Goal: Browse casually: Explore the website without a specific task or goal

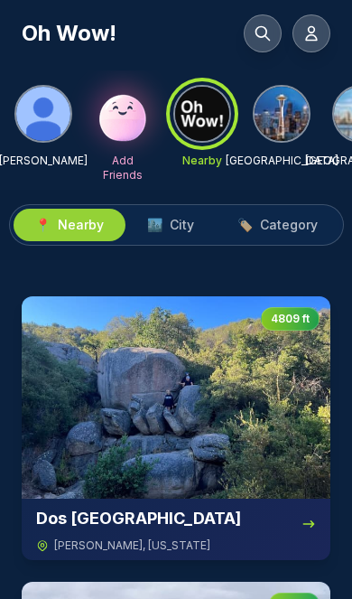
click at [183, 225] on span "City" at bounding box center [182, 225] width 24 height 18
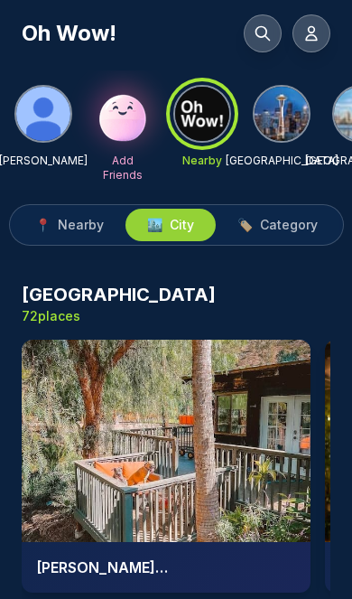
click at [292, 219] on span "Category" at bounding box center [289, 225] width 58 height 18
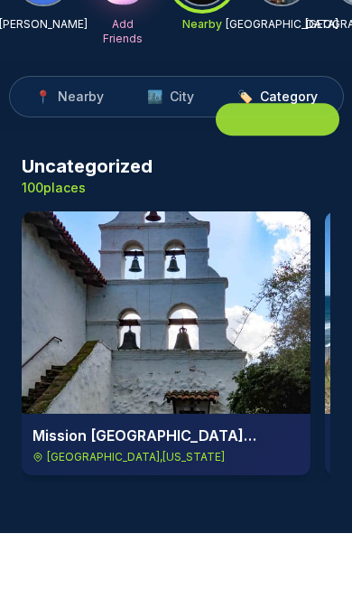
scroll to position [23, 0]
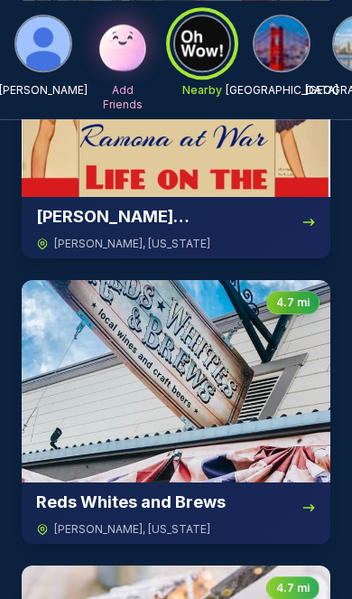
click at [207, 387] on img at bounding box center [176, 381] width 309 height 202
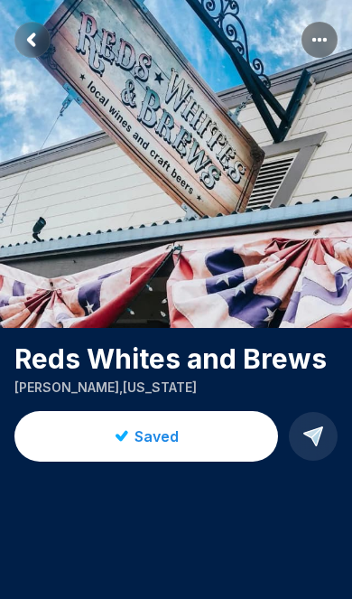
click at [36, 21] on img at bounding box center [176, 164] width 352 height 328
click at [39, 33] on rect "Return to previous page" at bounding box center [32, 40] width 36 height 36
click at [41, 44] on rect "Return to previous page" at bounding box center [32, 40] width 36 height 36
click at [38, 36] on rect "Return to previous page" at bounding box center [32, 40] width 36 height 36
